Goal: Consume media (video, audio)

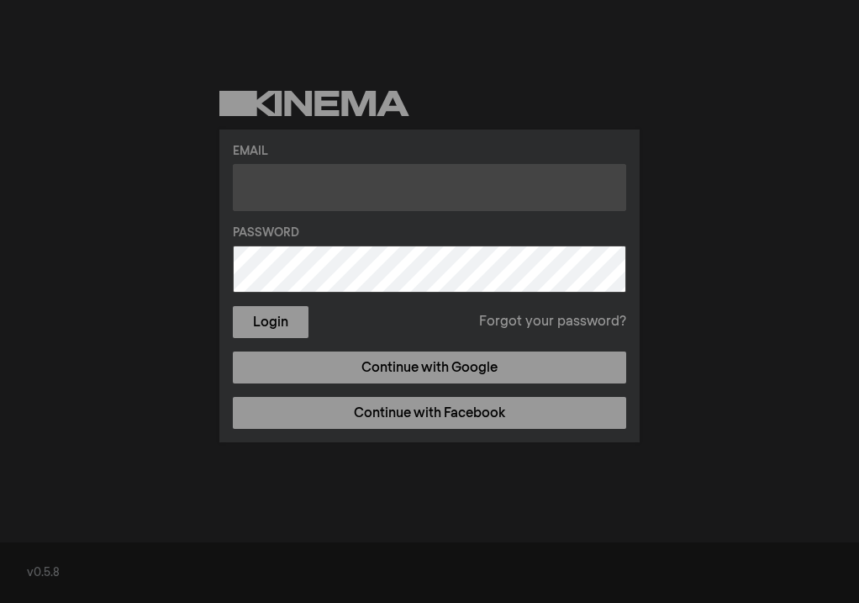
click at [432, 183] on input "text" at bounding box center [429, 187] width 393 height 47
type input "[EMAIL_ADDRESS][DOMAIN_NAME]"
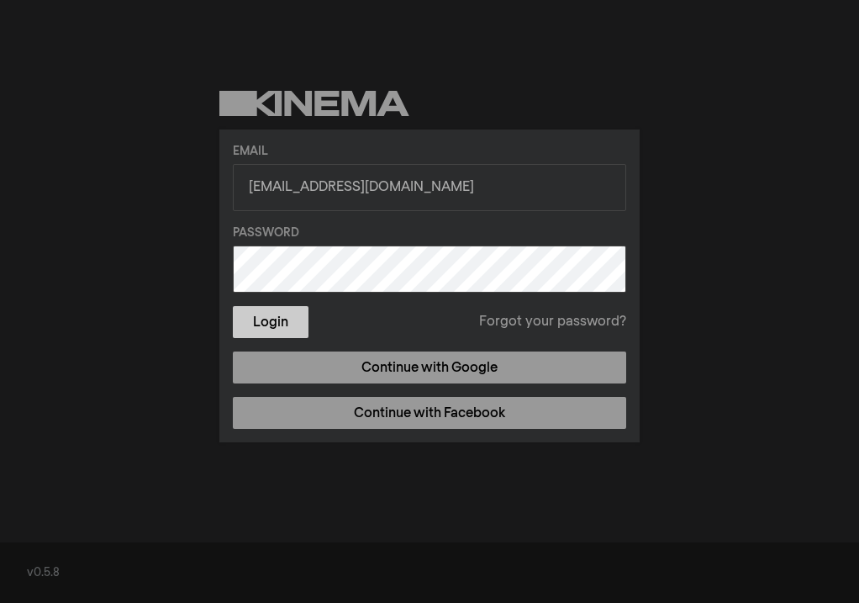
click at [288, 314] on button "Login" at bounding box center [271, 322] width 76 height 32
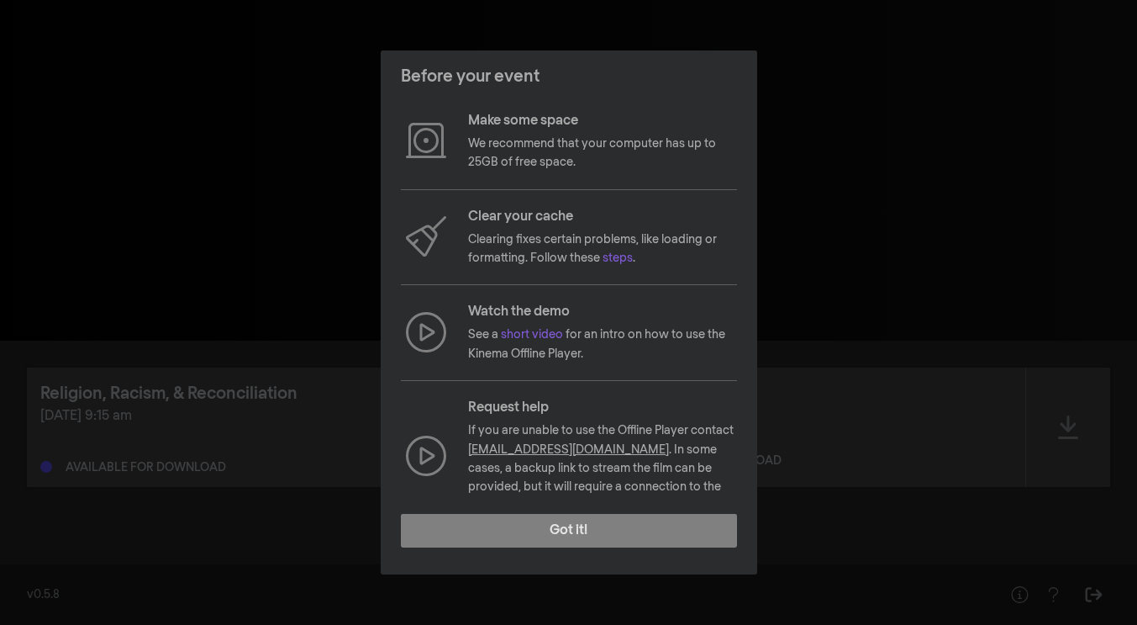
scroll to position [116, 0]
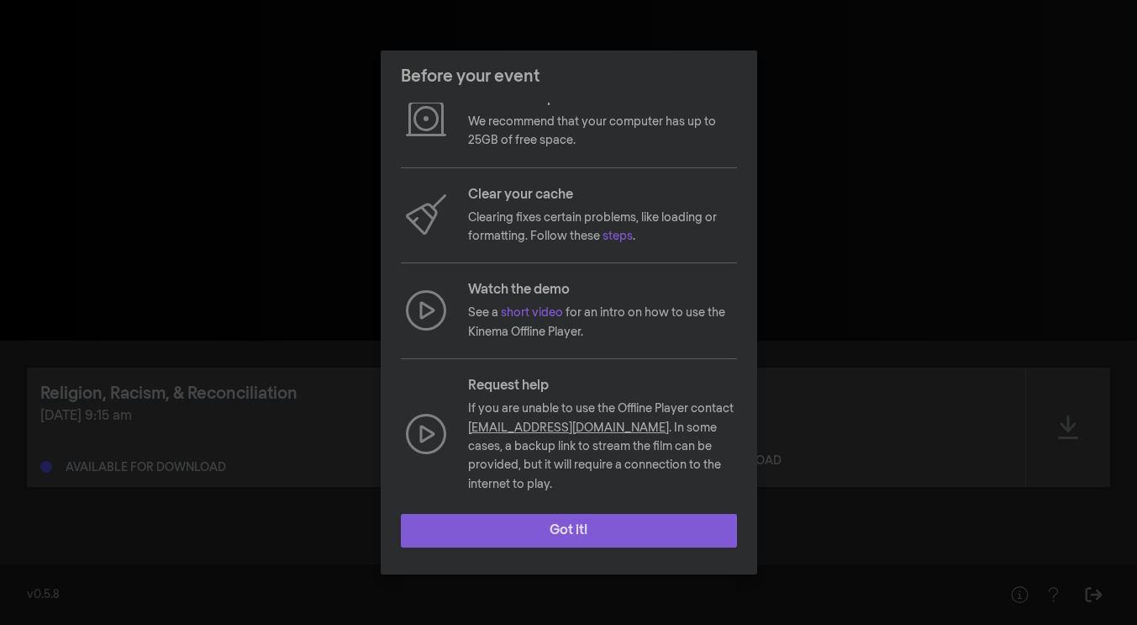
click at [582, 530] on button "Got it!" at bounding box center [569, 531] width 336 height 34
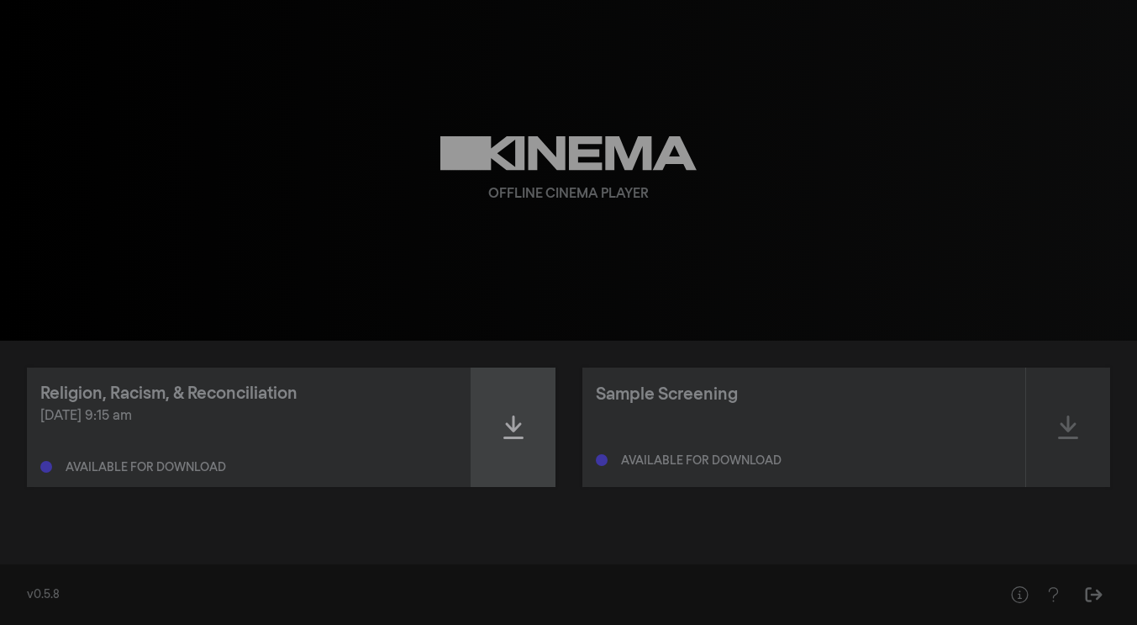
click at [519, 424] on icon at bounding box center [513, 427] width 20 height 24
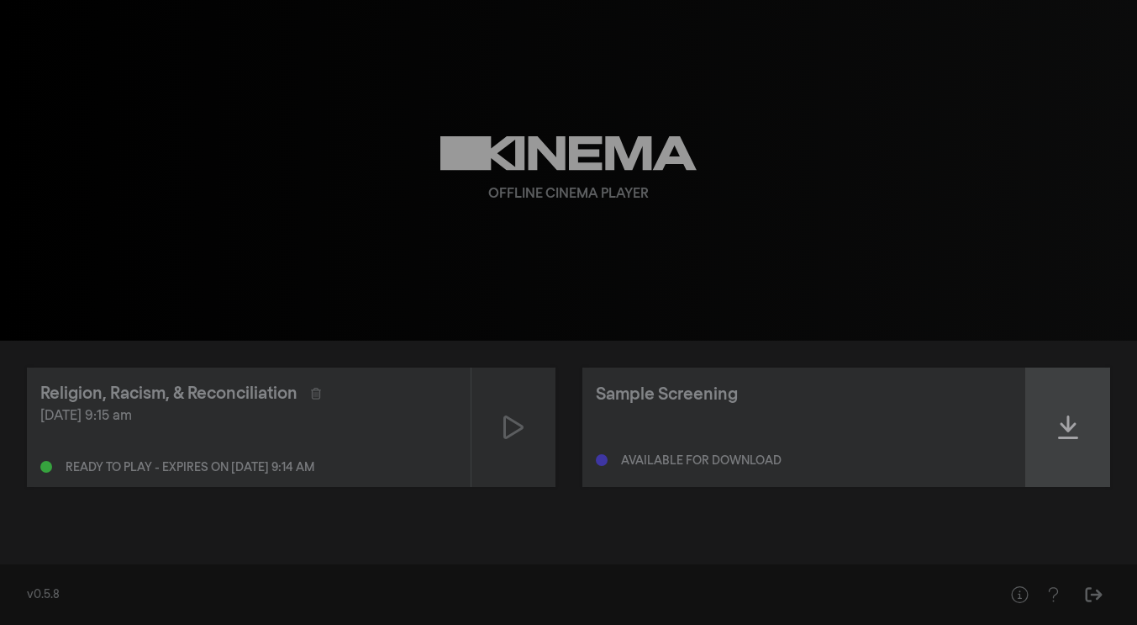
click at [858, 421] on icon at bounding box center [1068, 427] width 20 height 27
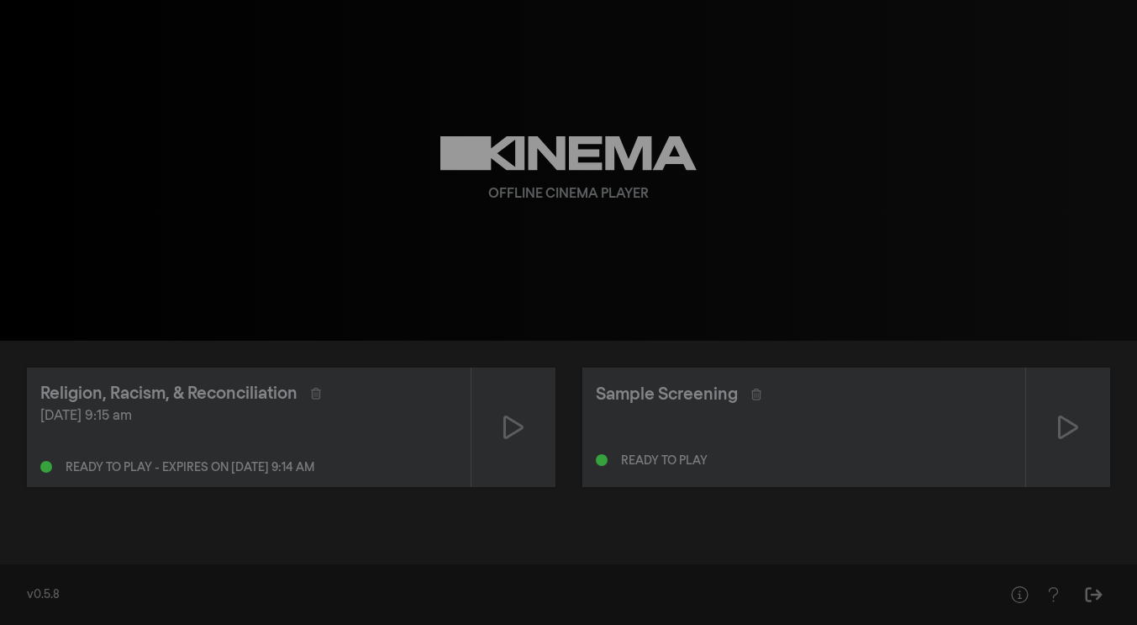
click at [858, 421] on icon at bounding box center [1068, 427] width 20 height 24
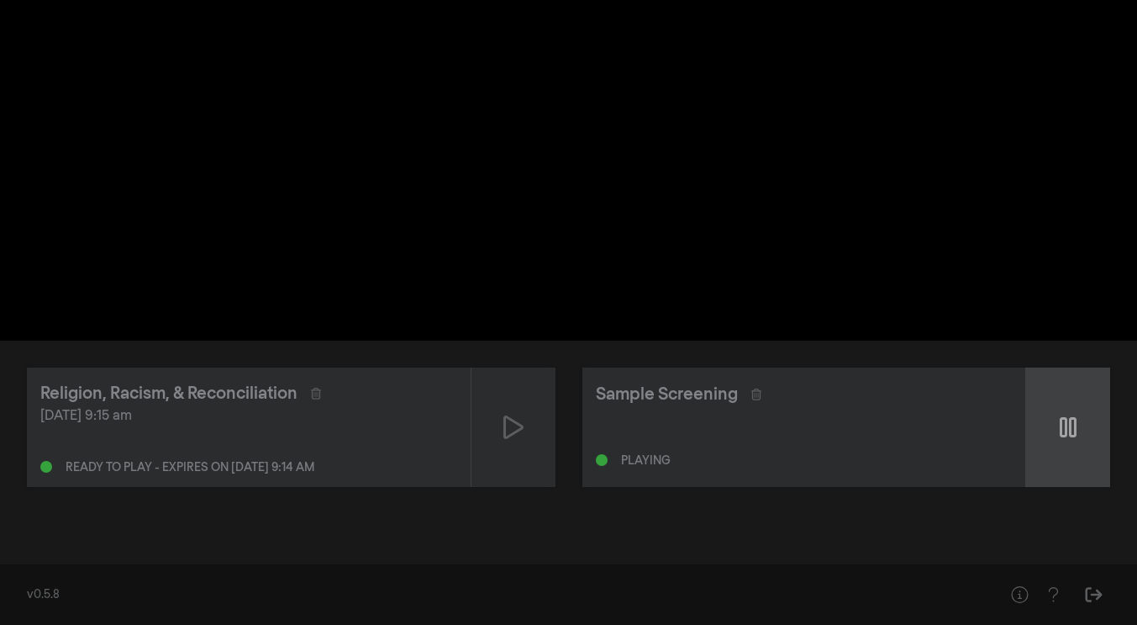
click at [858, 420] on icon at bounding box center [1068, 427] width 17 height 27
type input "31.53838"
